Goal: Information Seeking & Learning: Learn about a topic

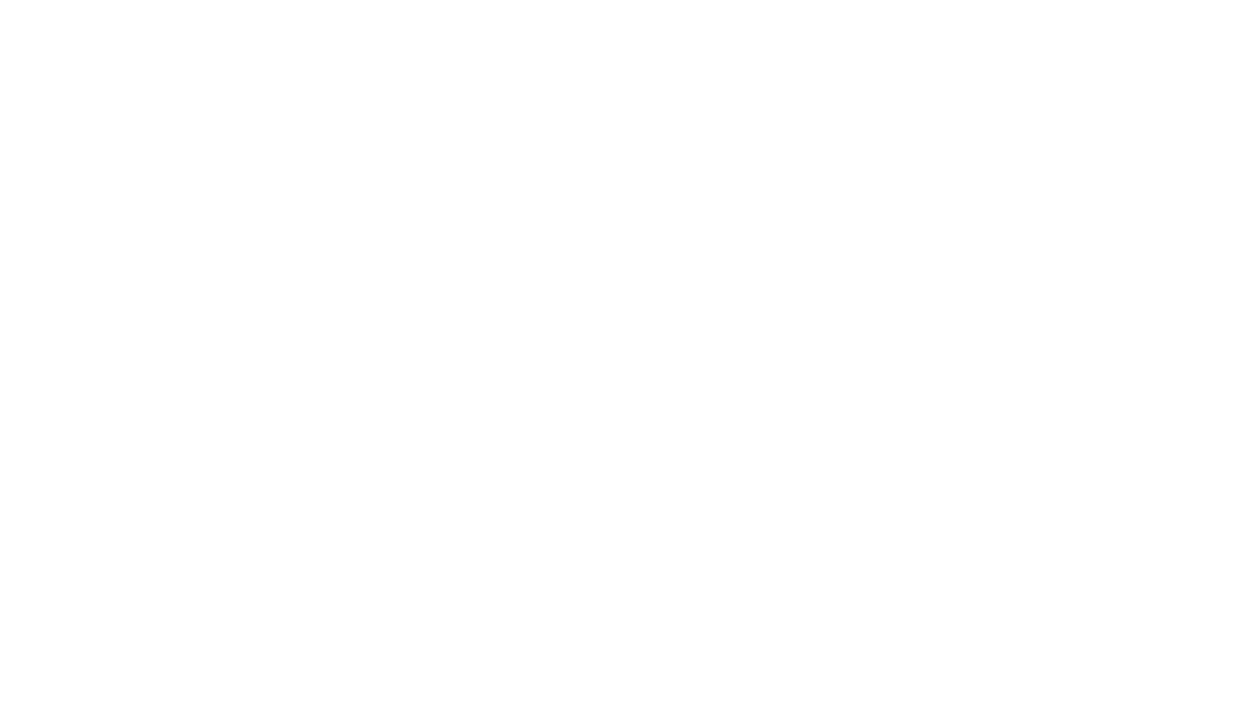
select select "Song"
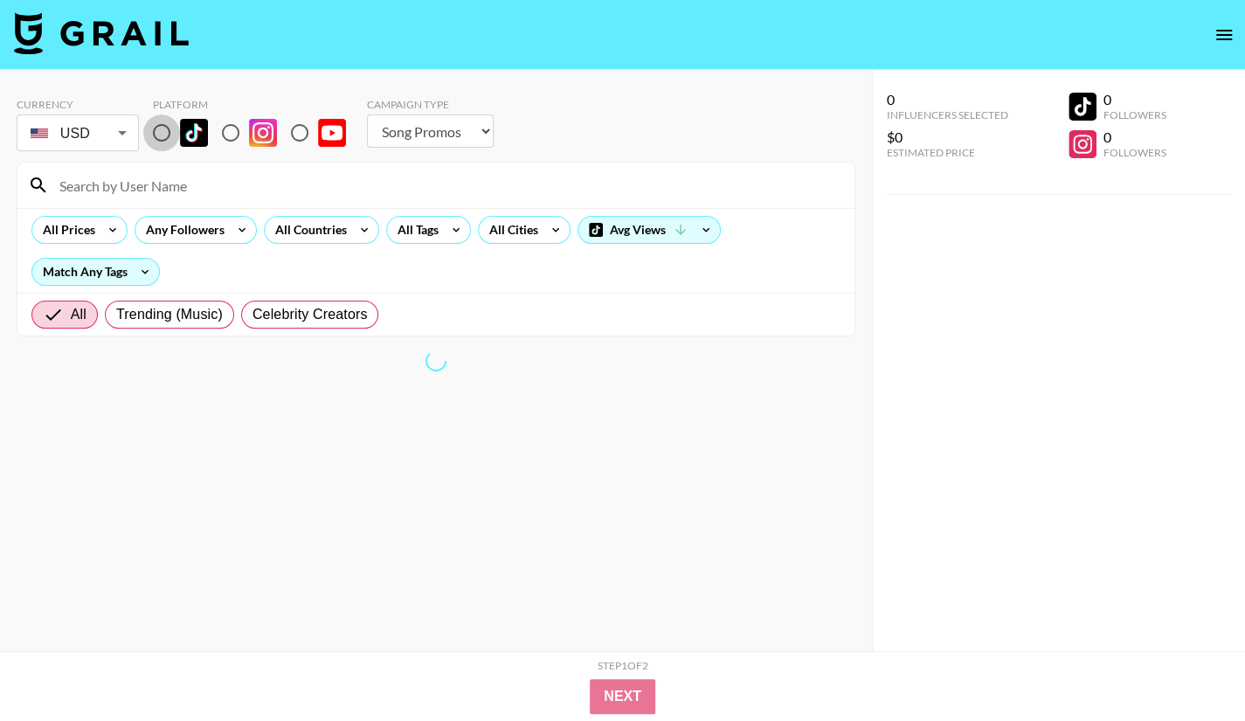
click at [154, 130] on input "radio" at bounding box center [161, 132] width 37 height 37
radio input "true"
click at [422, 221] on div "All Tags" at bounding box center [414, 230] width 55 height 26
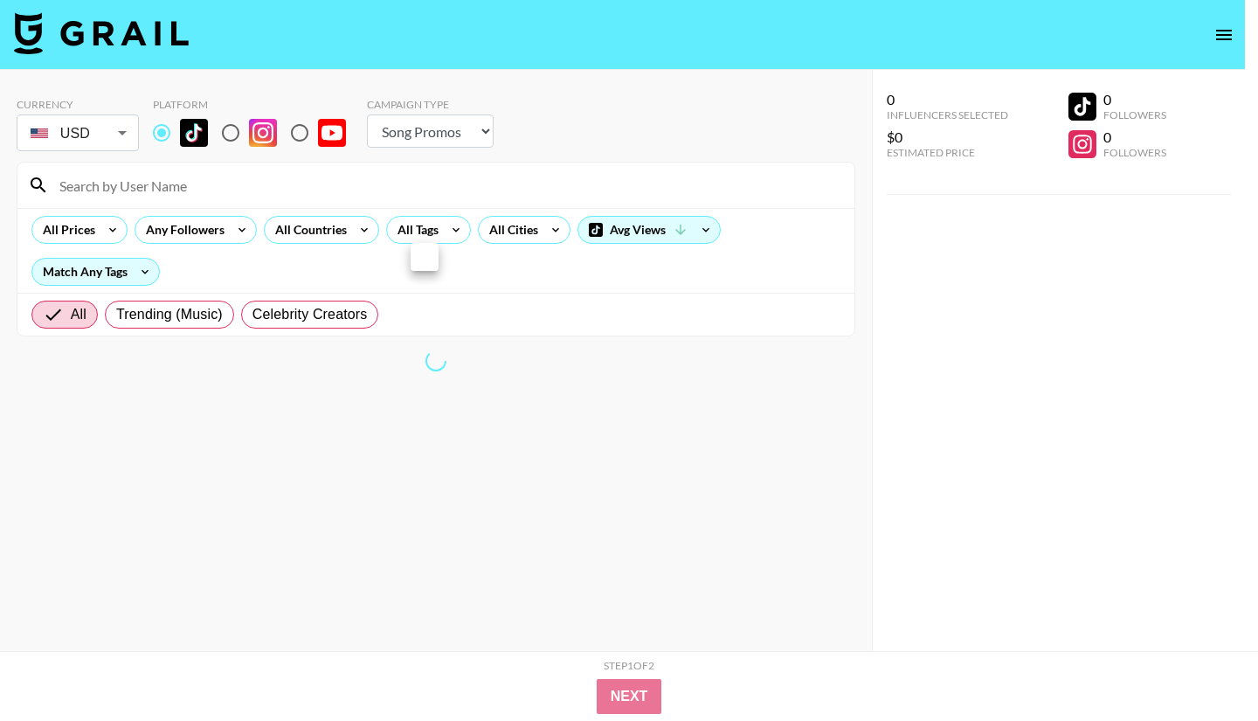
click at [533, 171] on div at bounding box center [629, 360] width 1258 height 721
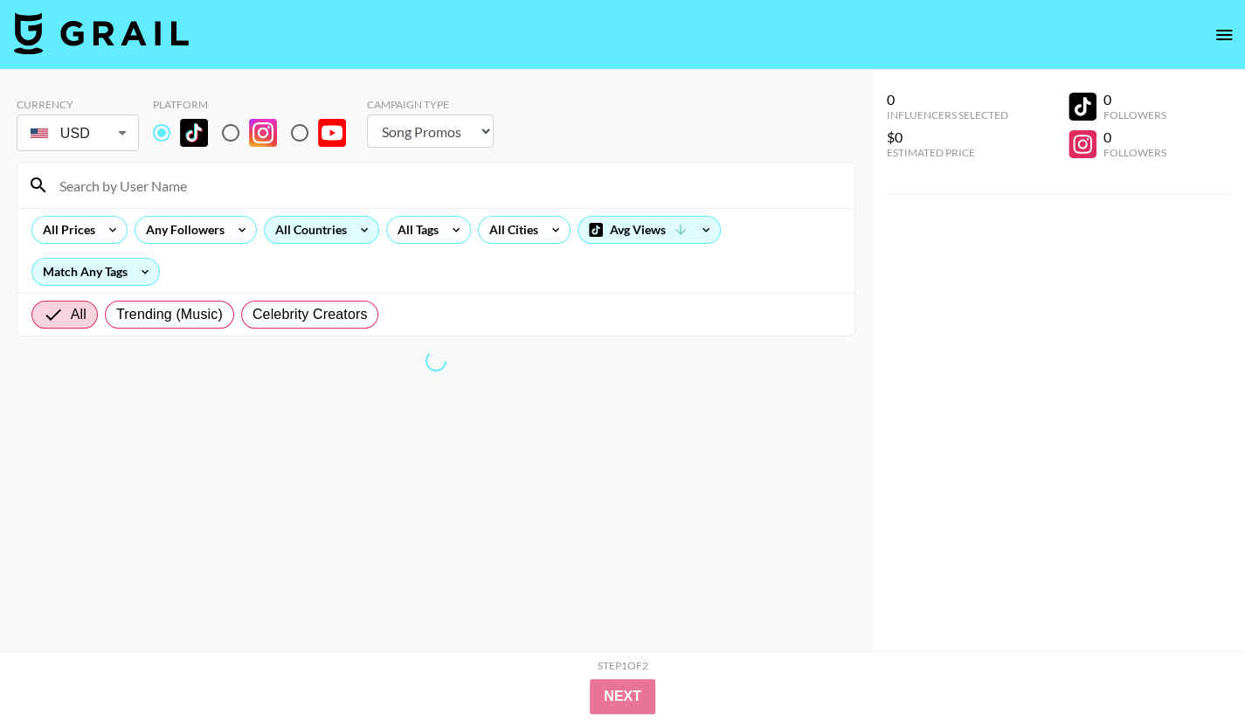
click at [305, 236] on div "All Countries" at bounding box center [308, 230] width 86 height 26
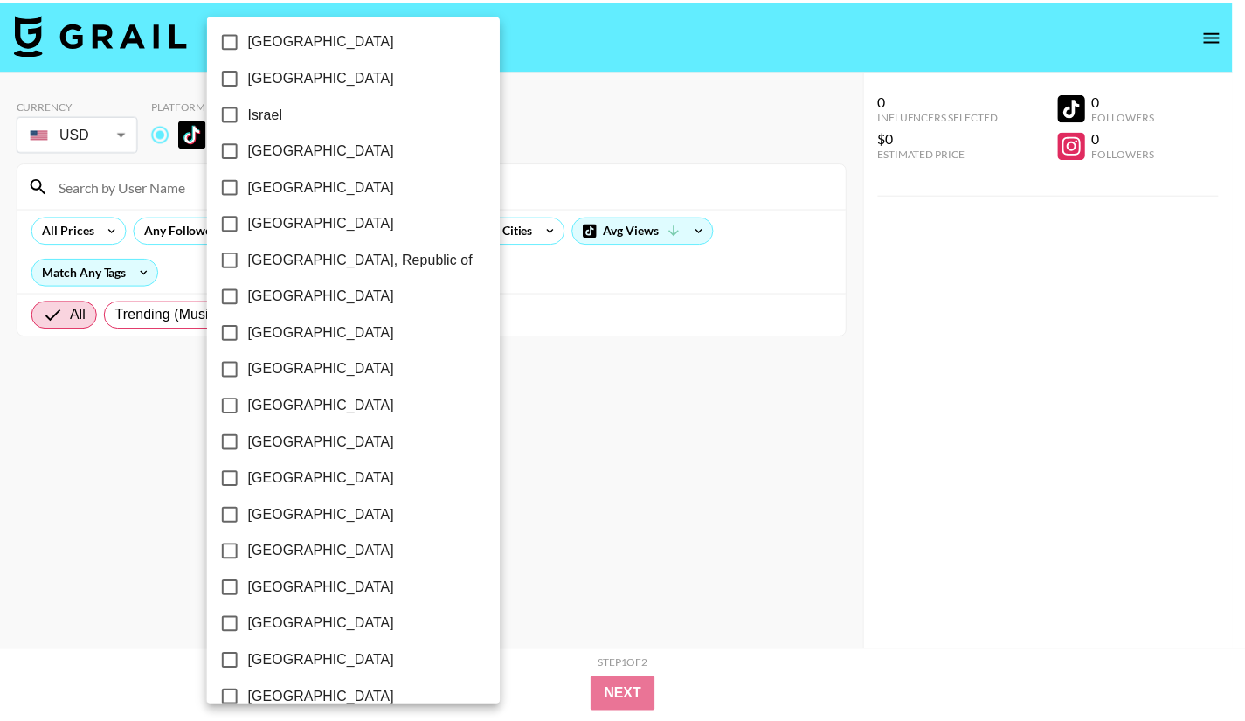
scroll to position [1316, 0]
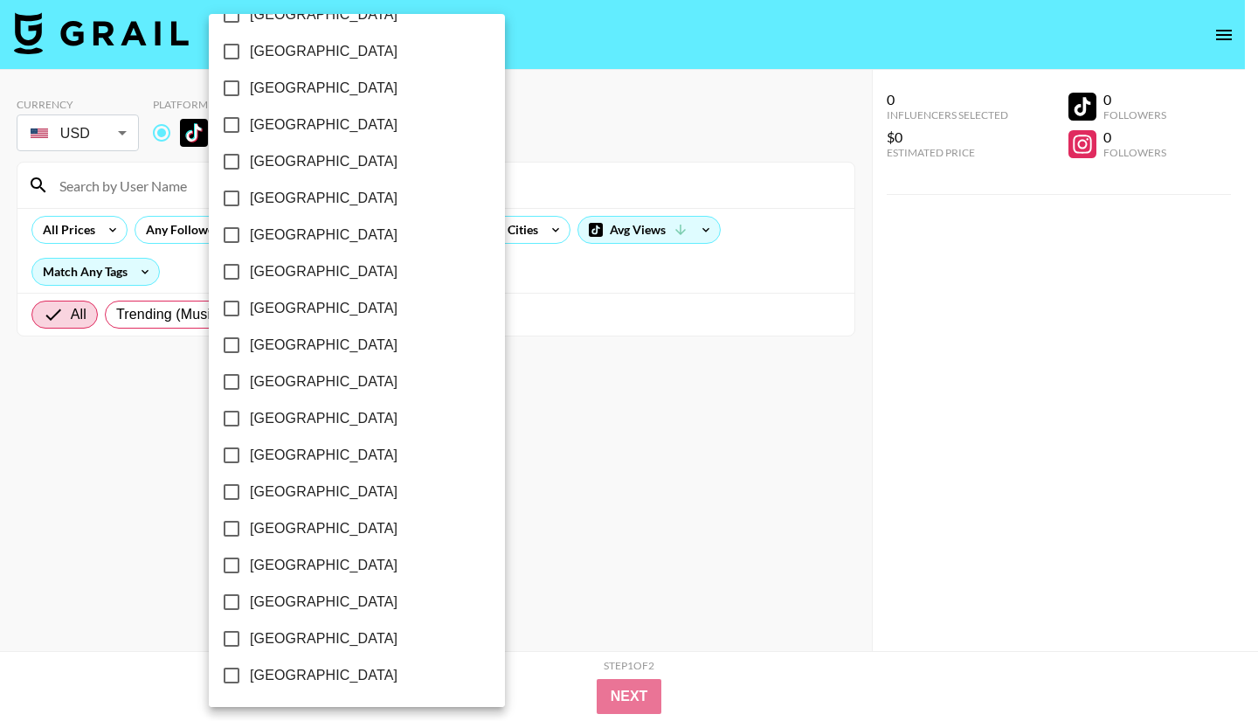
click at [333, 642] on span "[GEOGRAPHIC_DATA]" at bounding box center [324, 638] width 148 height 21
click at [250, 642] on input "[GEOGRAPHIC_DATA]" at bounding box center [231, 638] width 37 height 37
checkbox input "true"
click at [510, 534] on div at bounding box center [629, 360] width 1258 height 721
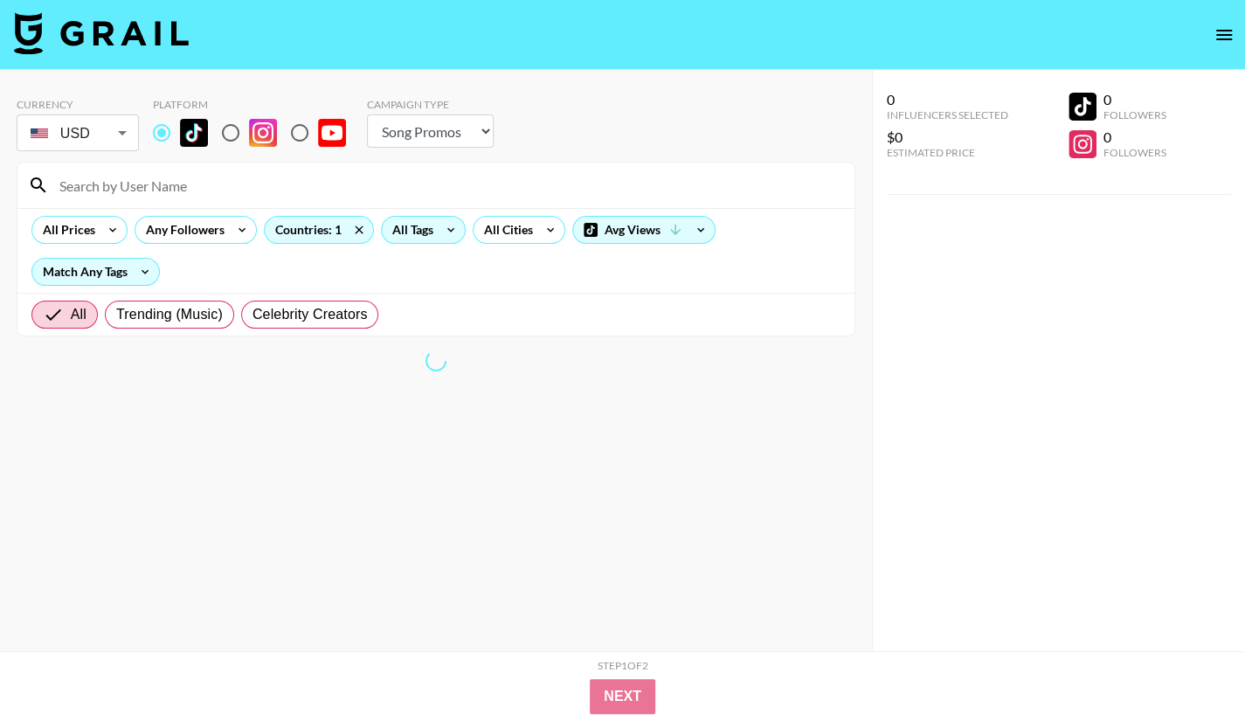
click at [424, 233] on div "All Tags" at bounding box center [409, 230] width 55 height 26
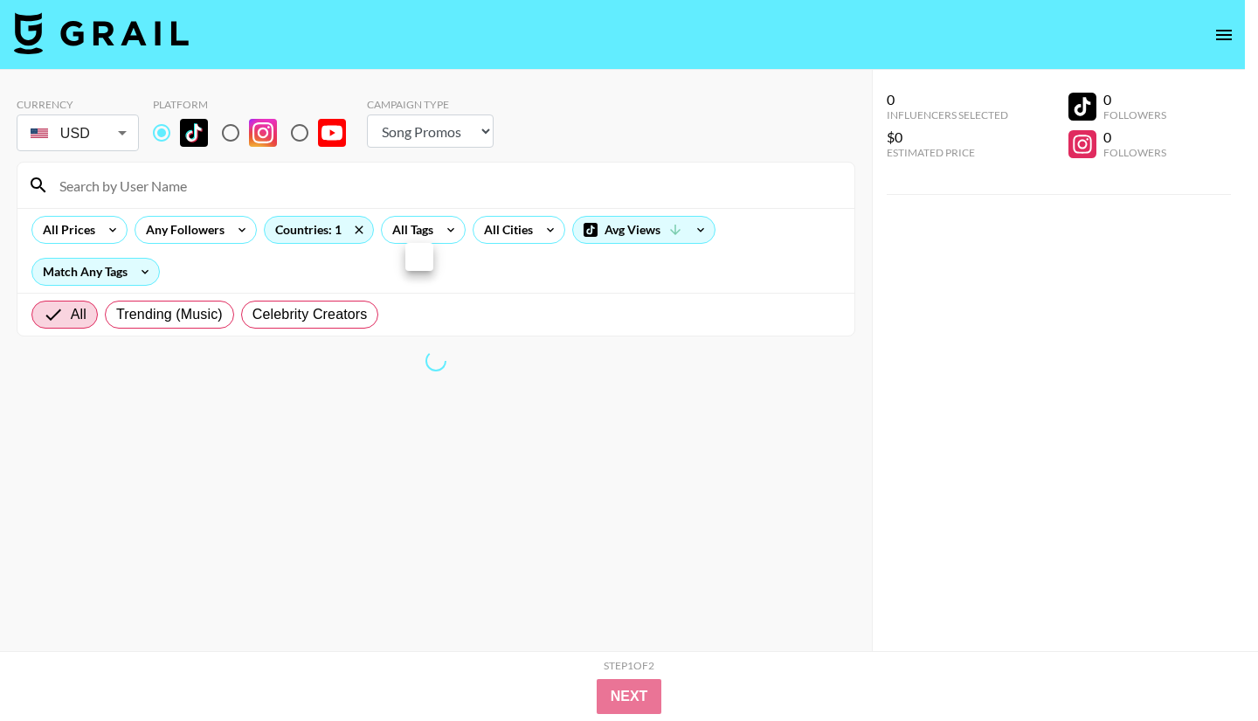
click at [564, 445] on div at bounding box center [629, 360] width 1258 height 721
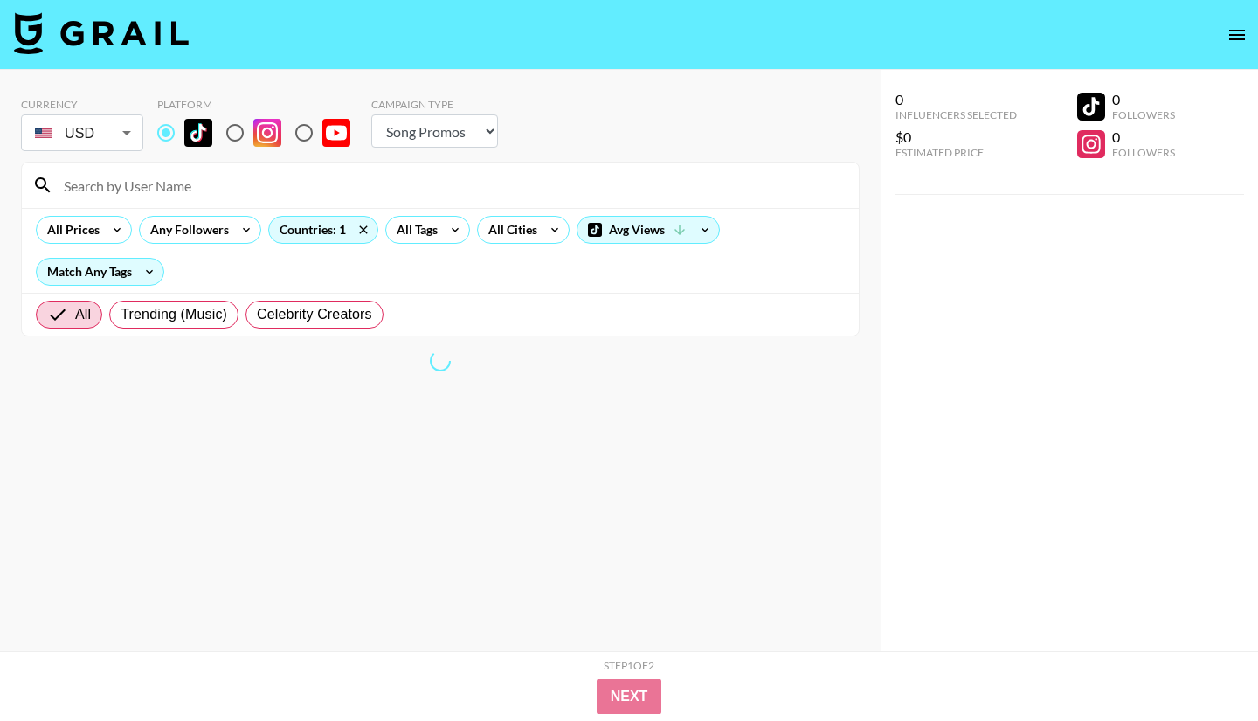
click at [501, 183] on div at bounding box center [629, 360] width 1258 height 721
